Goal: Communication & Community: Ask a question

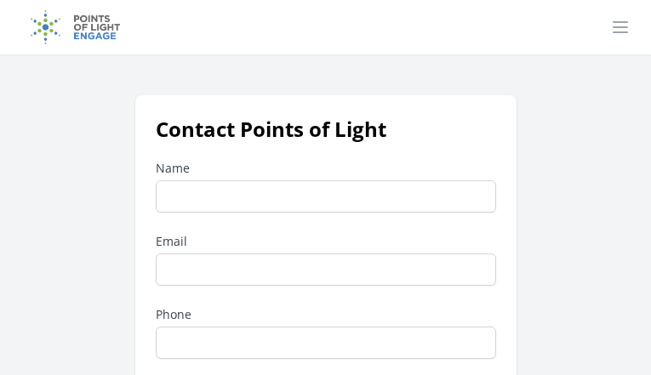
type input "tjTjlDgoDRUsOy"
type input "[EMAIL_ADDRESS][DOMAIN_NAME]"
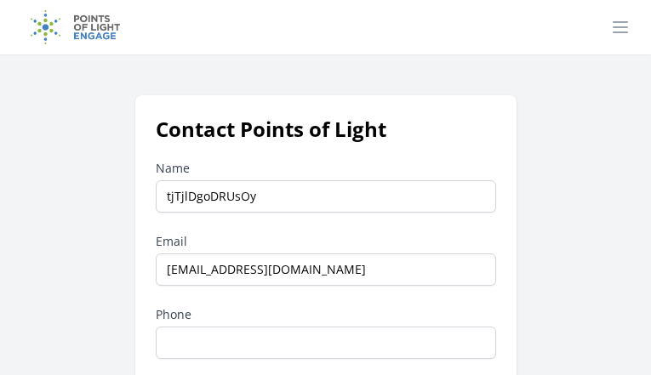
type input "6804918441"
type input "DJaUJNjSwZLR"
